Goal: Submit feedback/report problem

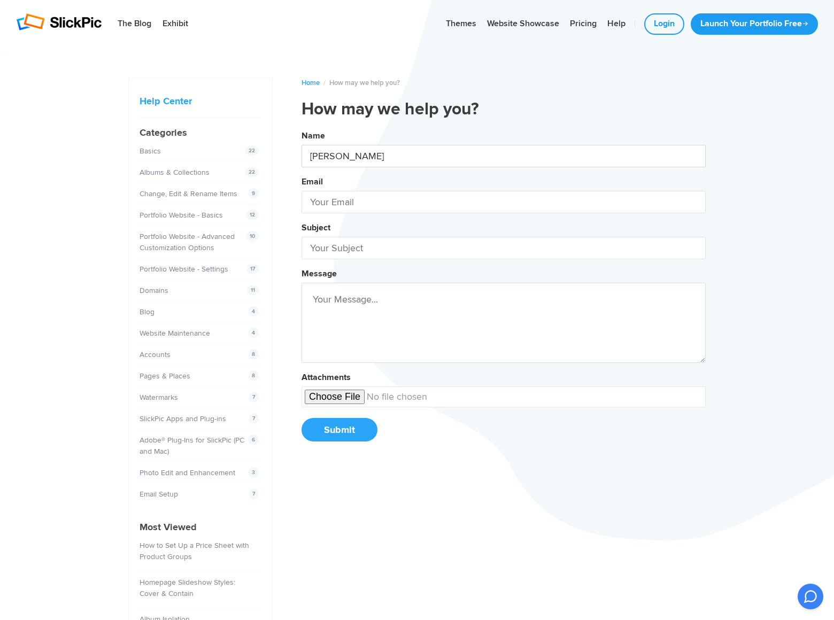
click at [302, 127] on button "Name [PERSON_NAME] Email Subject Message Attachments Submit" at bounding box center [504, 290] width 404 height 326
type input "[PERSON_NAME]"
type input "[PERSON_NAME][EMAIL_ADDRESS][DOMAIN_NAME]"
type input "[DOMAIN_NAME]"
click at [302, 127] on button "Name [PERSON_NAME] Email [PERSON_NAME][EMAIL_ADDRESS][DOMAIN_NAME] Subject [DOM…" at bounding box center [504, 290] width 404 height 326
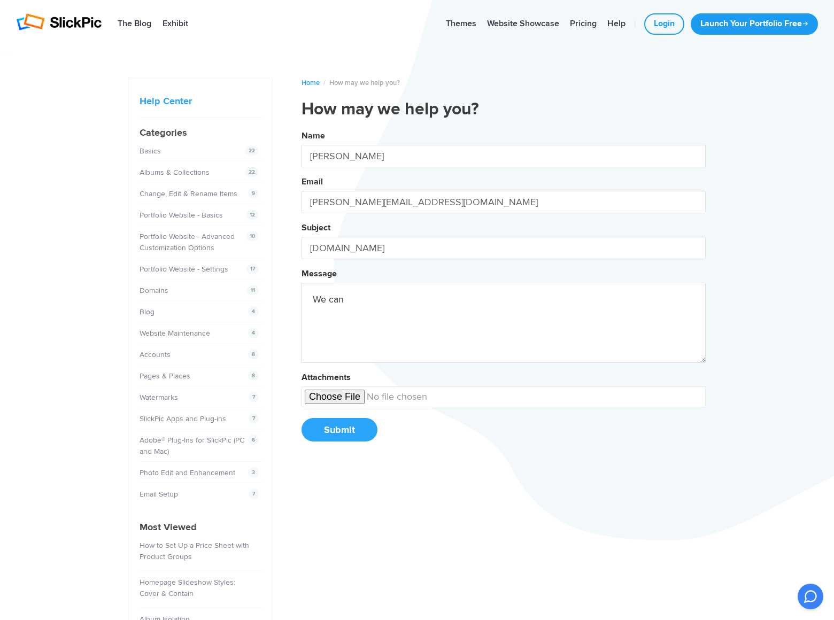
click at [302, 127] on button "Name [PERSON_NAME] Email [PERSON_NAME][EMAIL_ADDRESS][DOMAIN_NAME] Subject [DOM…" at bounding box center [504, 290] width 404 height 326
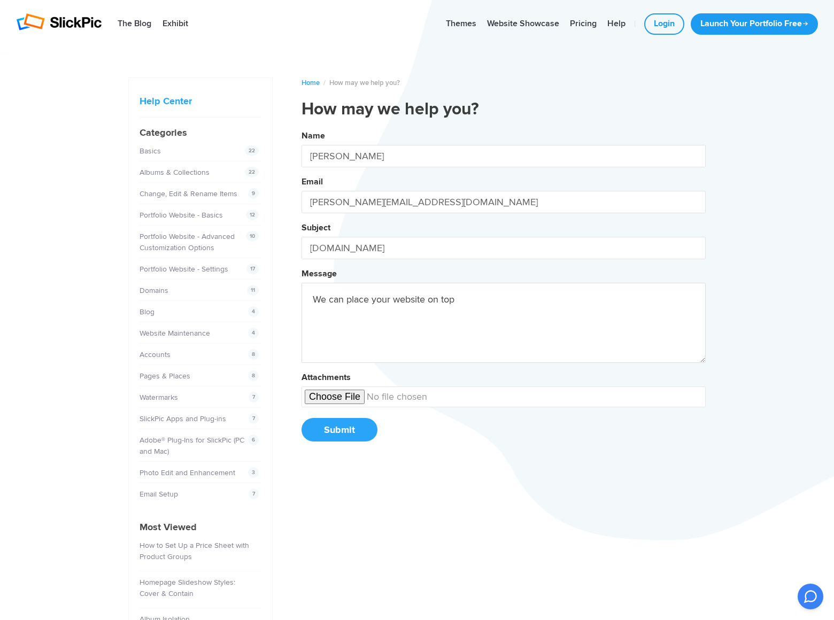
scroll to position [13, 0]
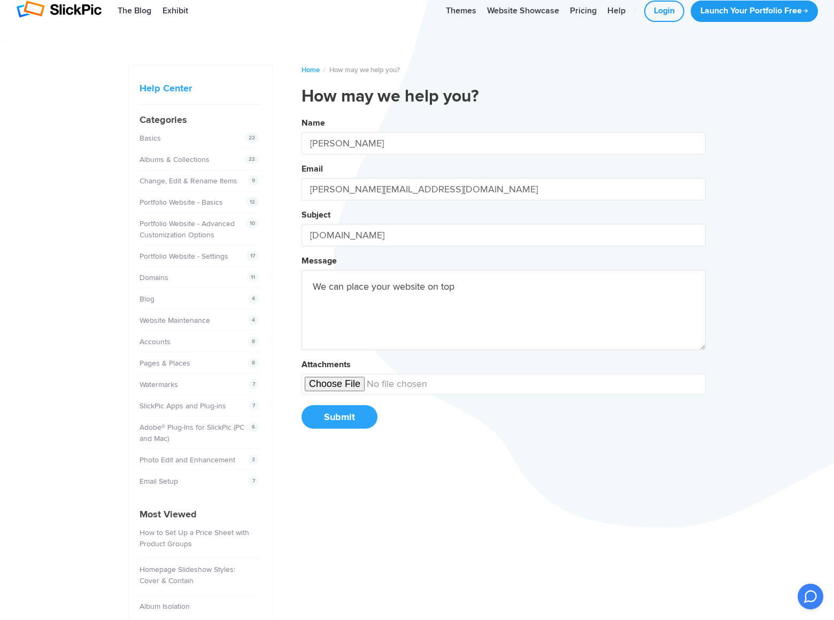
click at [302, 114] on button "Name [PERSON_NAME] Email [PERSON_NAME][EMAIL_ADDRESS][DOMAIN_NAME] Subject [DOM…" at bounding box center [504, 277] width 404 height 326
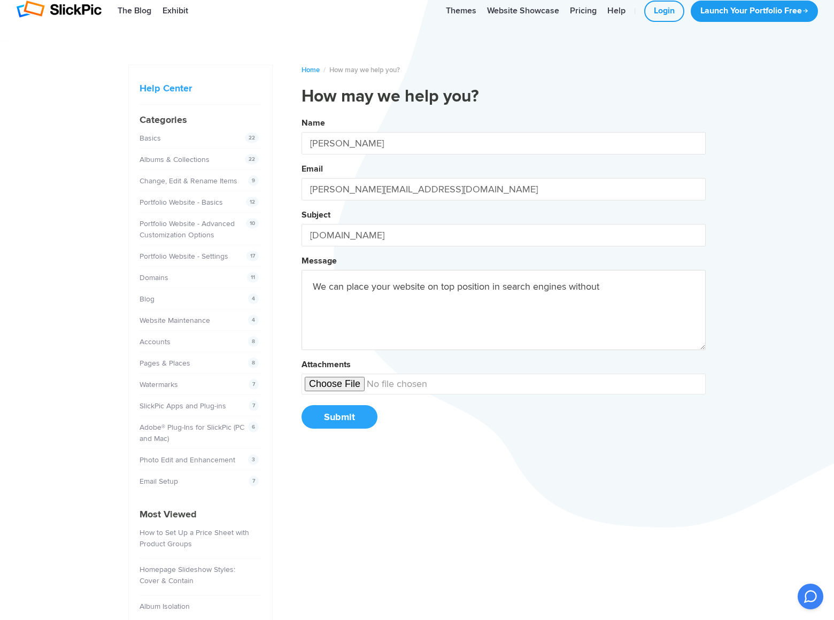
click at [302, 114] on button "Name [PERSON_NAME] Email [PERSON_NAME][EMAIL_ADDRESS][DOMAIN_NAME] Subject [DOM…" at bounding box center [504, 277] width 404 height 326
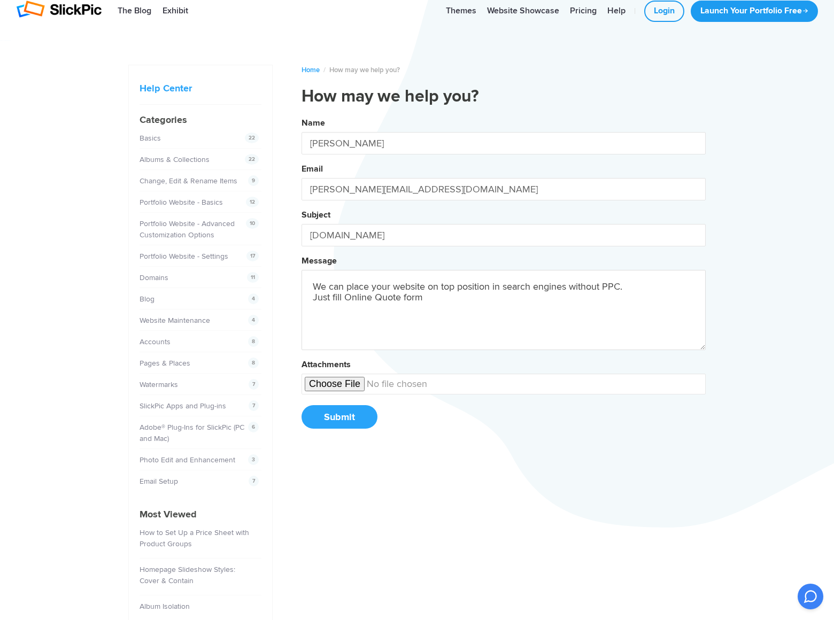
click at [302, 114] on button "Name [PERSON_NAME] Email [PERSON_NAME][EMAIL_ADDRESS][DOMAIN_NAME] Subject [DOM…" at bounding box center [504, 277] width 404 height 326
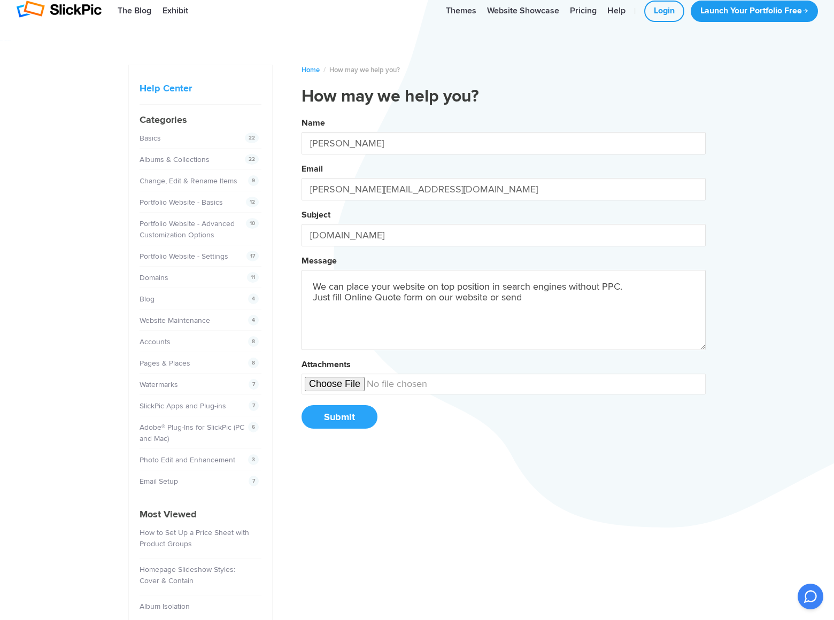
click at [302, 114] on button "Name [PERSON_NAME] Email [PERSON_NAME][EMAIL_ADDRESS][DOMAIN_NAME] Subject [DOM…" at bounding box center [504, 277] width 404 height 326
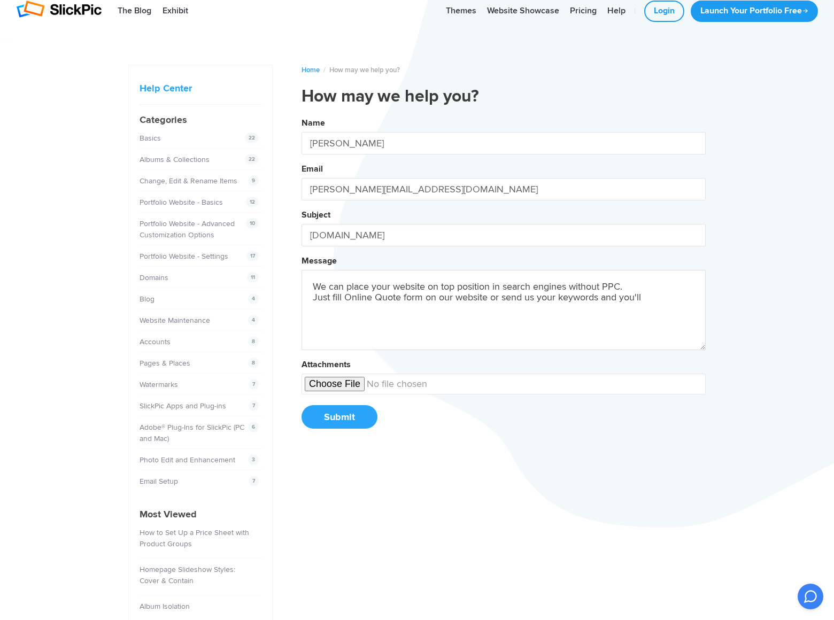
click at [302, 114] on button "Name [PERSON_NAME] Email [PERSON_NAME][EMAIL_ADDRESS][DOMAIN_NAME] Subject [DOM…" at bounding box center [504, 277] width 404 height 326
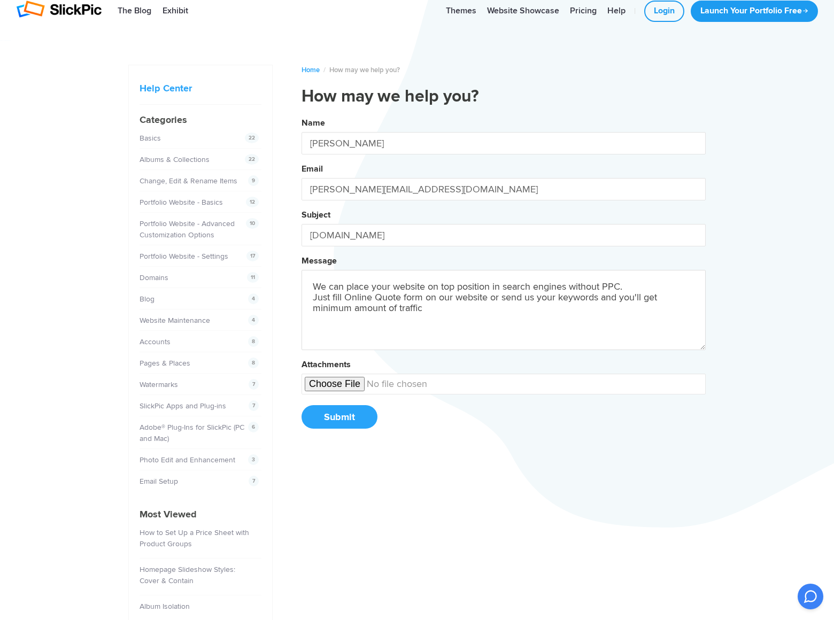
click at [302, 114] on button "Name [PERSON_NAME] Email [PERSON_NAME][EMAIL_ADDRESS][DOMAIN_NAME] Subject [DOM…" at bounding box center [504, 277] width 404 height 326
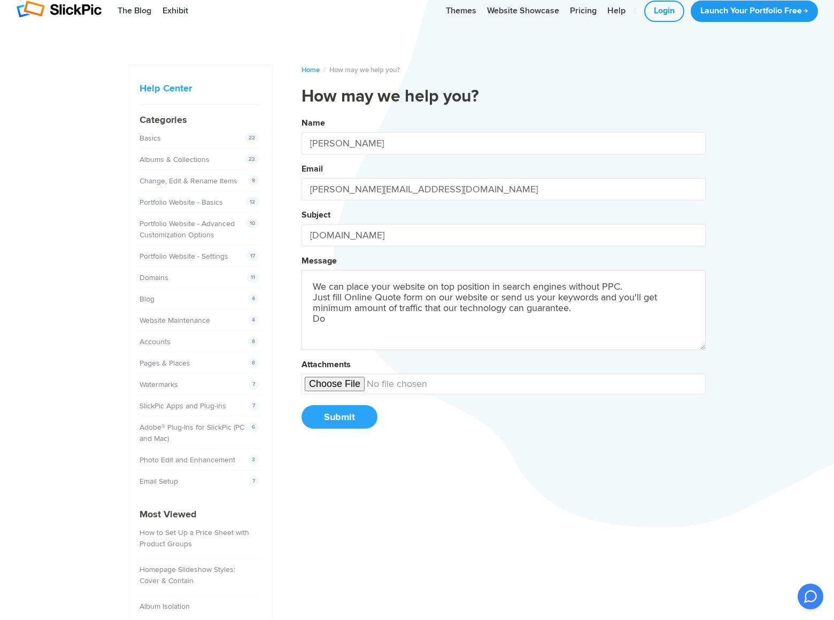
click at [302, 114] on button "Name [PERSON_NAME] Email [PERSON_NAME][EMAIL_ADDRESS][DOMAIN_NAME] Subject [DOM…" at bounding box center [504, 277] width 404 height 326
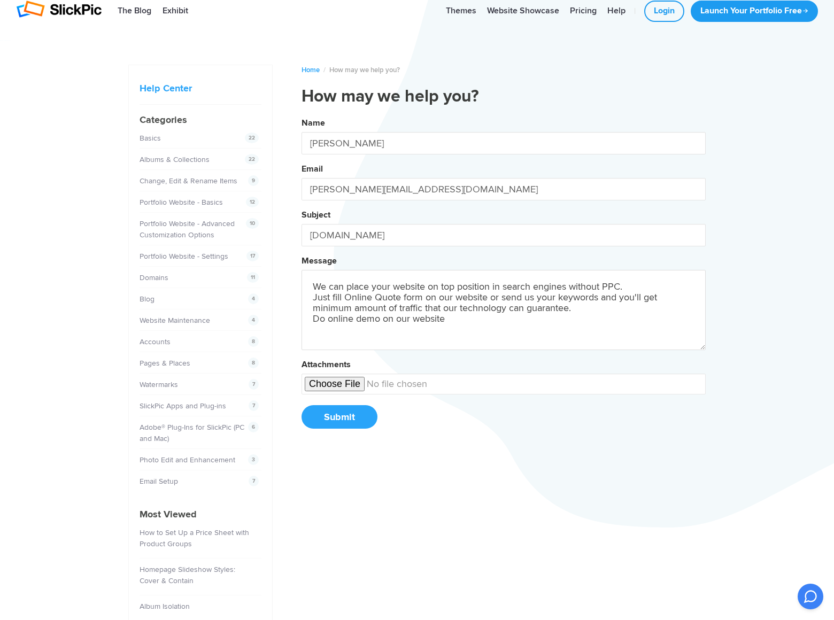
click at [302, 114] on button "Name [PERSON_NAME] Email [PERSON_NAME][EMAIL_ADDRESS][DOMAIN_NAME] Subject [DOM…" at bounding box center [504, 277] width 404 height 326
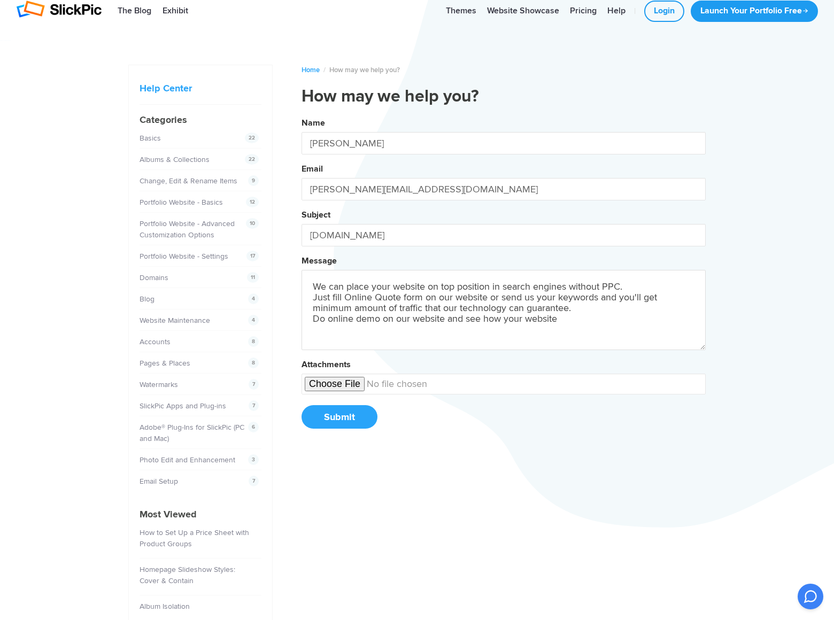
click at [302, 114] on button "Name [PERSON_NAME] Email [PERSON_NAME][EMAIL_ADDRESS][DOMAIN_NAME] Subject [DOM…" at bounding box center [504, 277] width 404 height 326
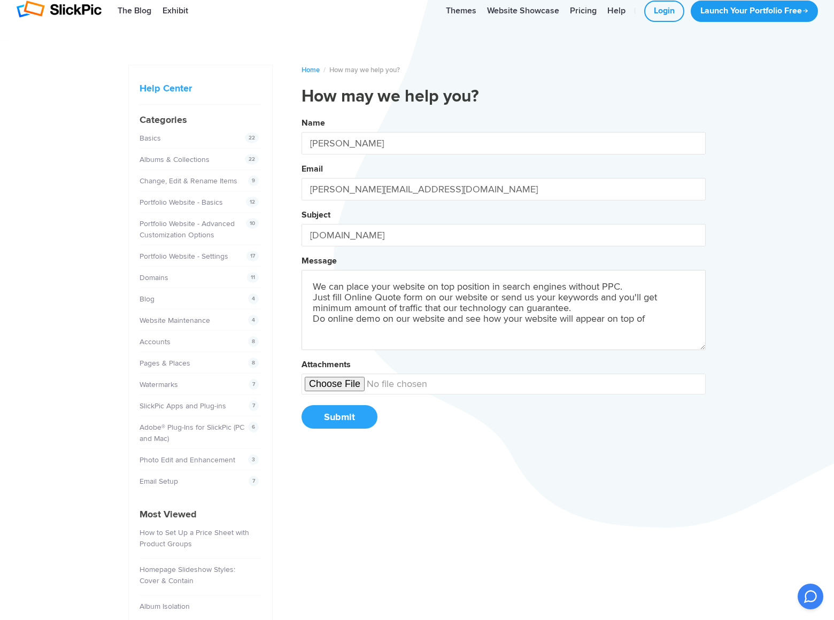
click at [302, 114] on button "Name [PERSON_NAME] Email [PERSON_NAME][EMAIL_ADDRESS][DOMAIN_NAME] Subject [DOM…" at bounding box center [504, 277] width 404 height 326
type textarea "We can place your website on top position in search engines without PPC. Just f…"
click at [339, 417] on button "Submit" at bounding box center [340, 417] width 76 height 24
